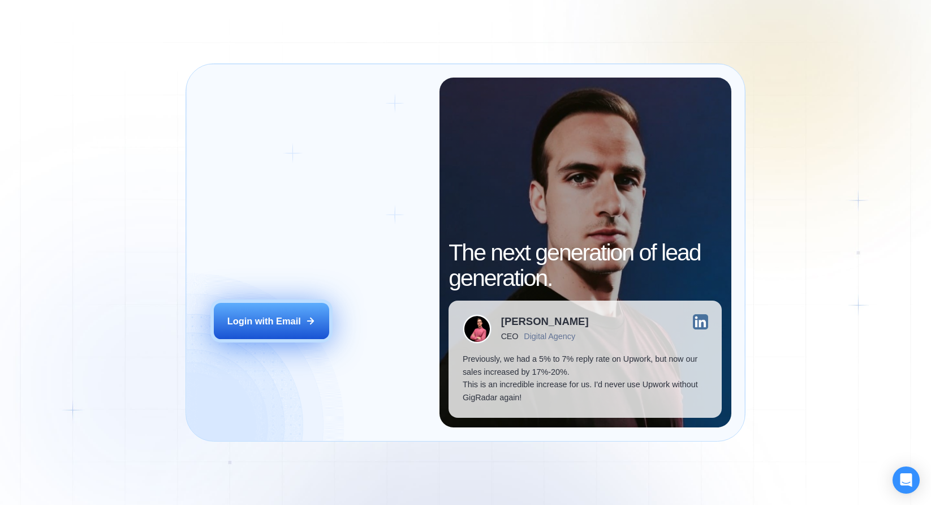
click at [274, 328] on button "Login with Email" at bounding box center [271, 321] width 115 height 36
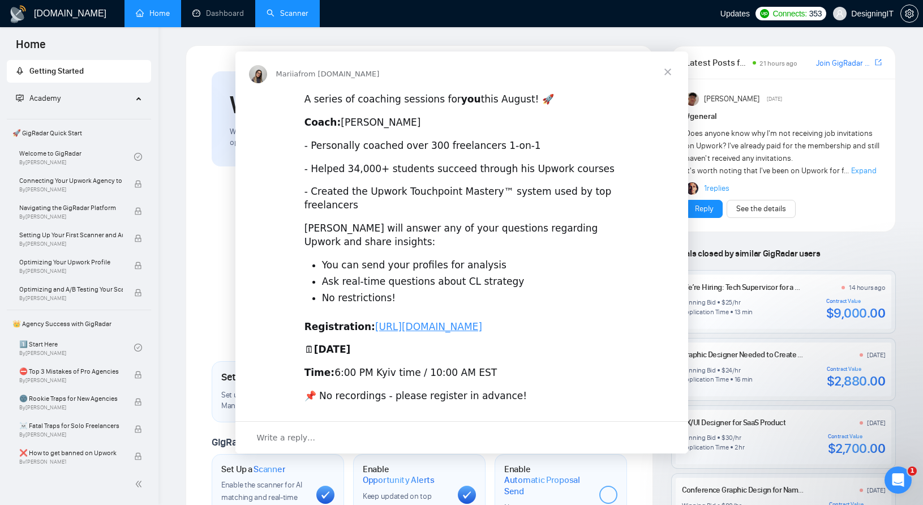
click at [289, 11] on div "Intercom messenger" at bounding box center [461, 252] width 923 height 505
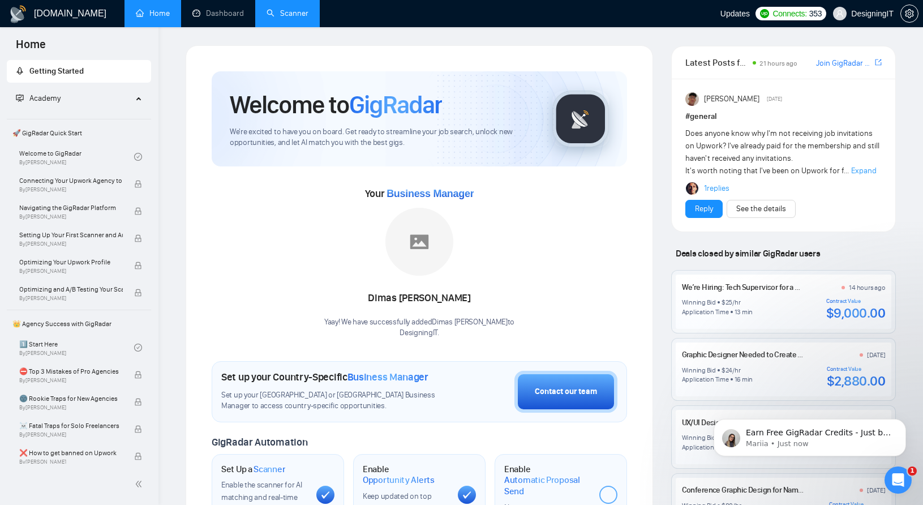
click at [287, 13] on link "Scanner" at bounding box center [288, 13] width 42 height 10
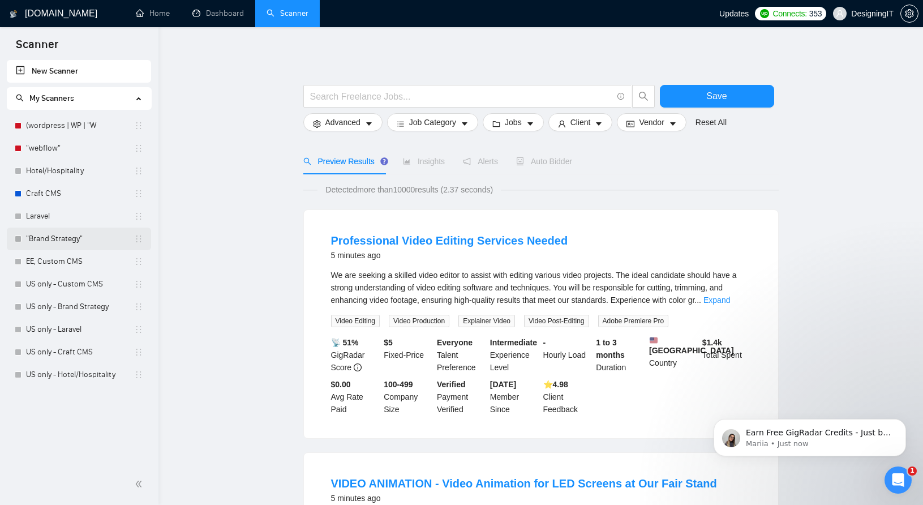
click at [65, 241] on link ""Brand Strategy"" at bounding box center [80, 238] width 108 height 23
